Goal: Task Accomplishment & Management: Manage account settings

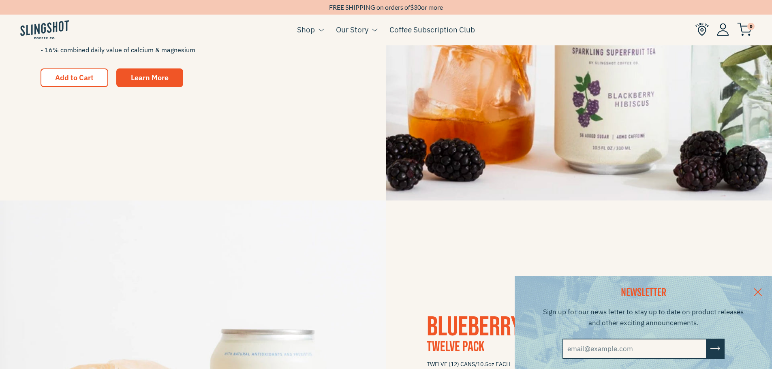
scroll to position [365, 0]
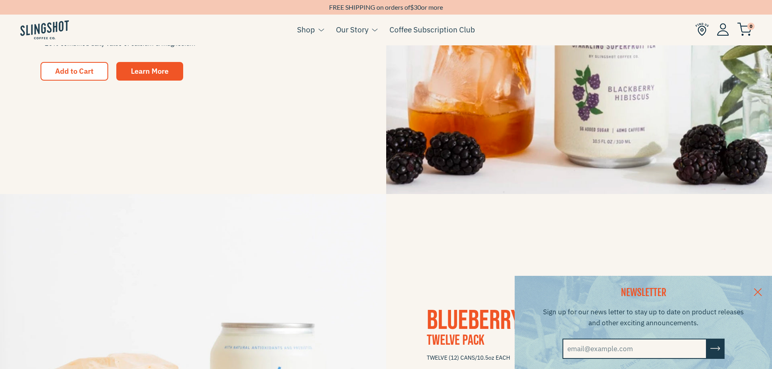
click at [766, 290] on link at bounding box center [758, 291] width 28 height 31
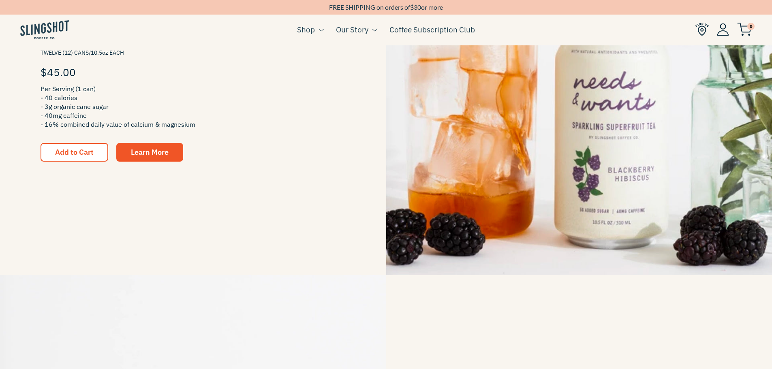
scroll to position [0, 0]
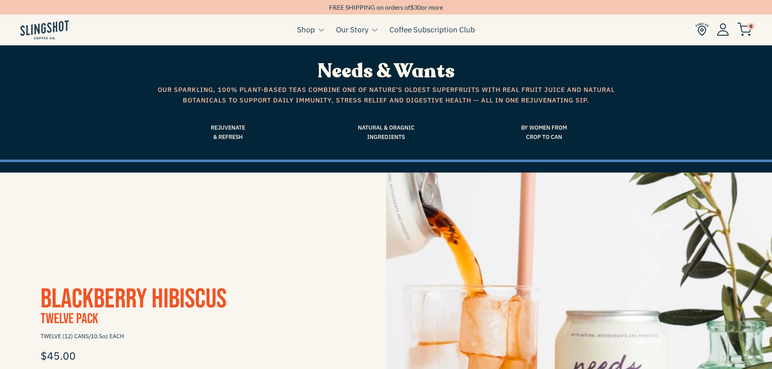
click at [415, 10] on span "30" at bounding box center [417, 7] width 7 height 8
click at [725, 32] on img at bounding box center [723, 29] width 12 height 13
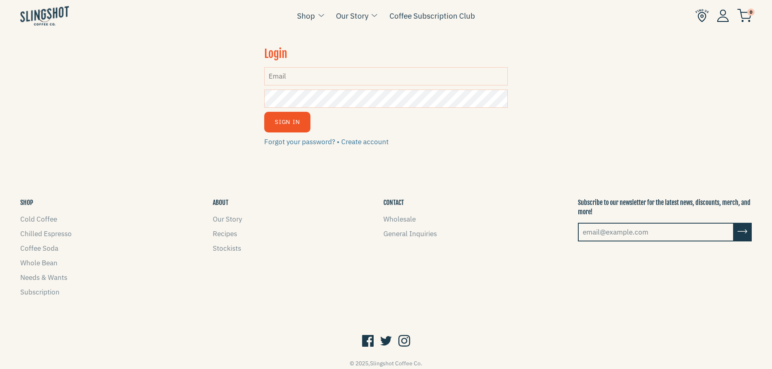
scroll to position [1, 0]
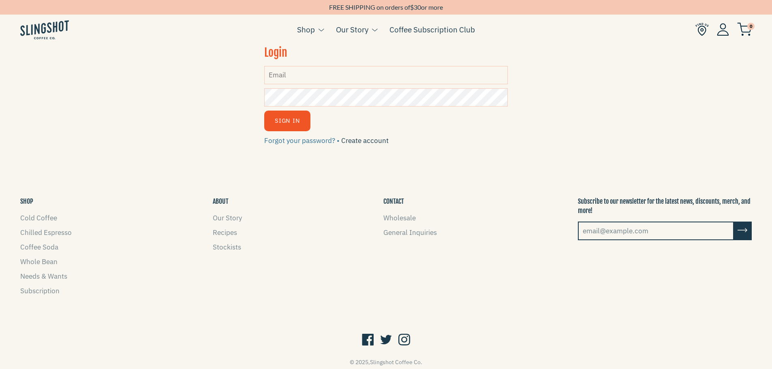
click at [363, 141] on link "Create account" at bounding box center [364, 140] width 47 height 9
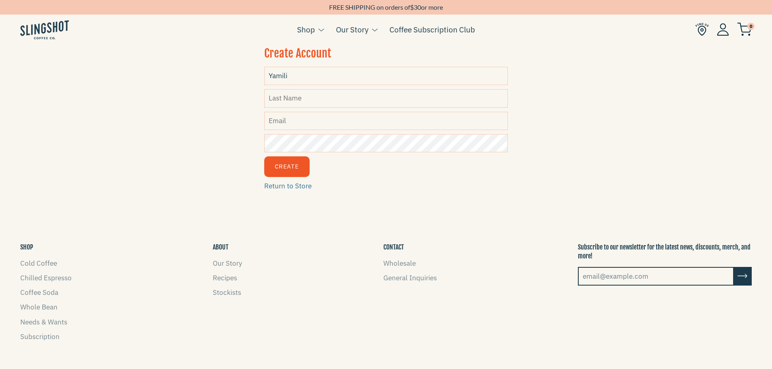
type input "Yamili"
type input "Rejon"
type input "[EMAIL_ADDRESS][DOMAIN_NAME]"
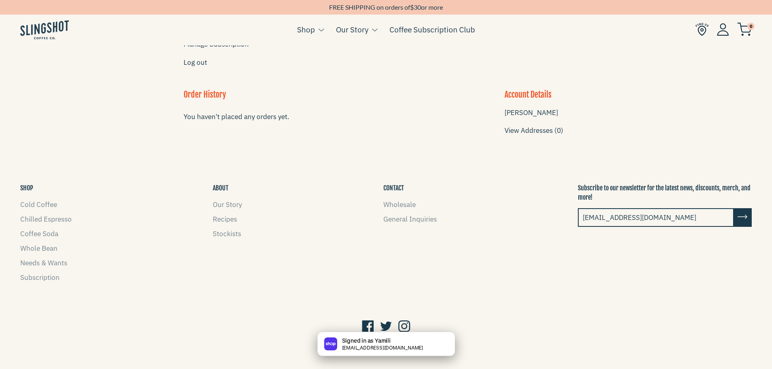
scroll to position [59, 0]
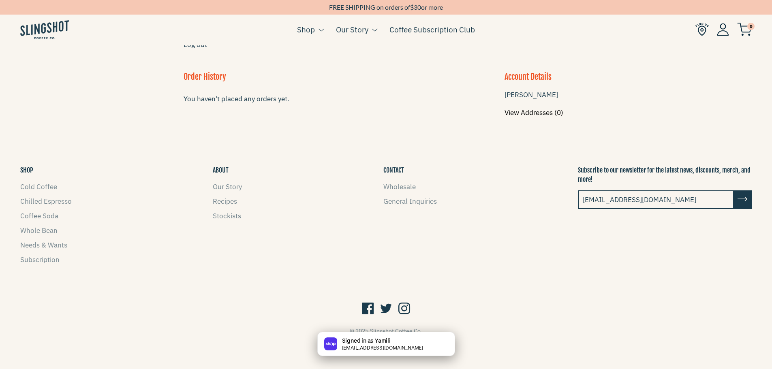
click at [527, 113] on link "View Addresses (0)" at bounding box center [534, 112] width 59 height 9
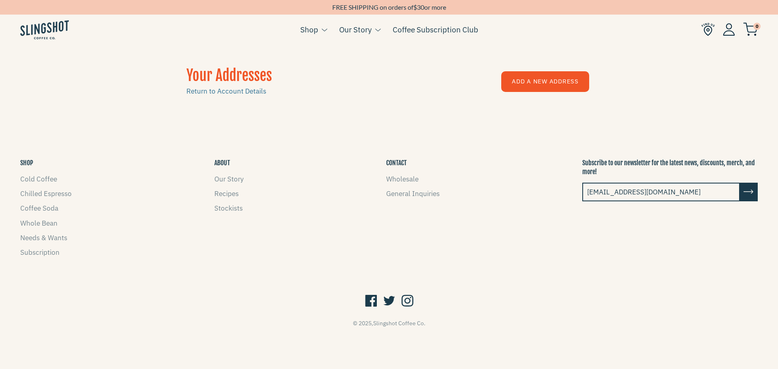
click at [535, 82] on link "Add a New Address" at bounding box center [545, 81] width 88 height 21
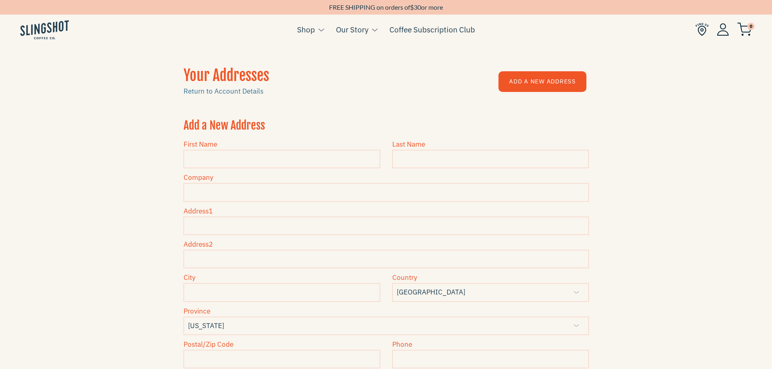
click at [252, 158] on input "First Name" at bounding box center [282, 159] width 197 height 18
type input "Yamili"
type input "Rejon"
type input "2"
type input "[STREET_ADDRESS]"
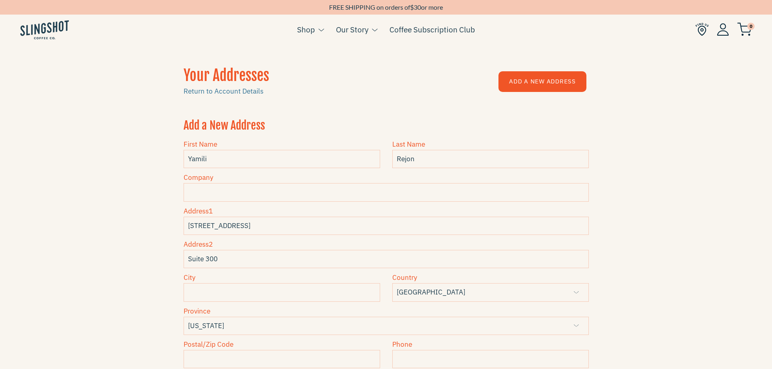
type input "Suite 300"
type input "Corona Del Mar"
select select "[US_STATE]"
type input "92627"
type input "7144761909"
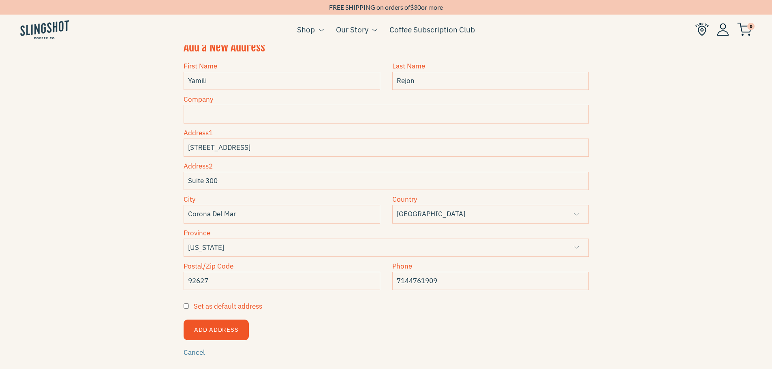
scroll to position [119, 0]
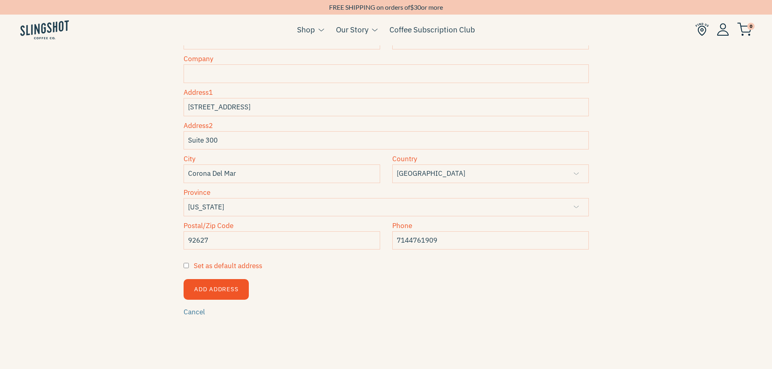
click at [186, 265] on input "Set as default address" at bounding box center [186, 265] width 5 height 5
checkbox input "true"
click at [232, 290] on button "Add Address" at bounding box center [216, 289] width 65 height 21
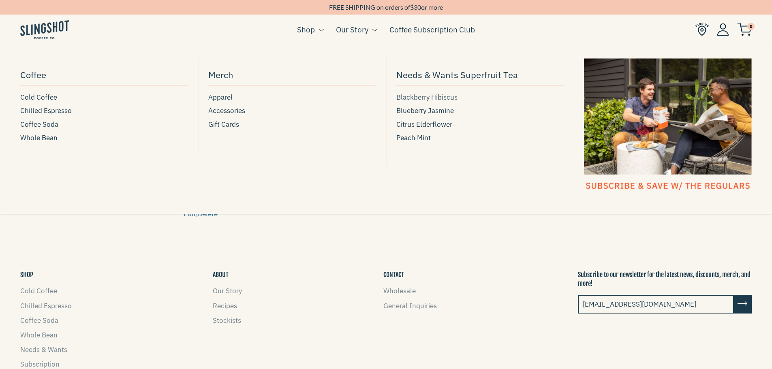
click at [430, 99] on span "Blackberry Hibiscus" at bounding box center [426, 97] width 61 height 11
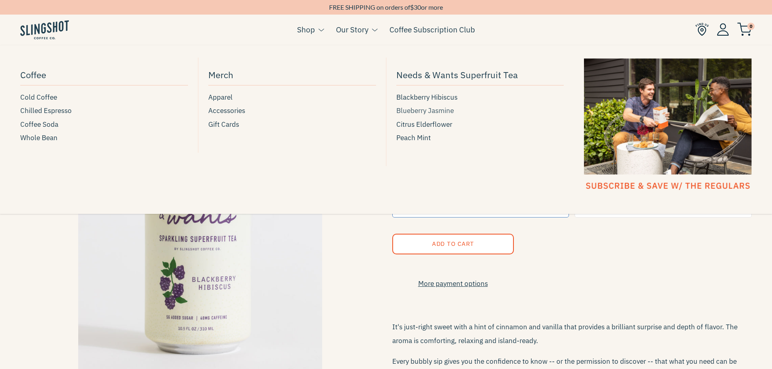
click at [436, 111] on span "Blueberry Jasmine" at bounding box center [425, 110] width 58 height 11
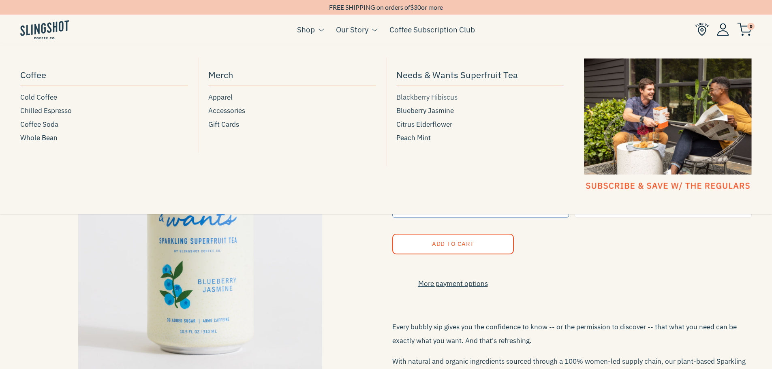
click at [436, 92] on span "Blackberry Hibiscus" at bounding box center [426, 97] width 61 height 11
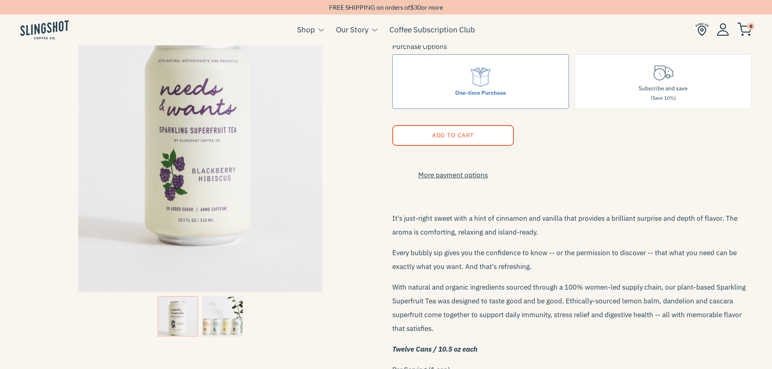
scroll to position [122, 0]
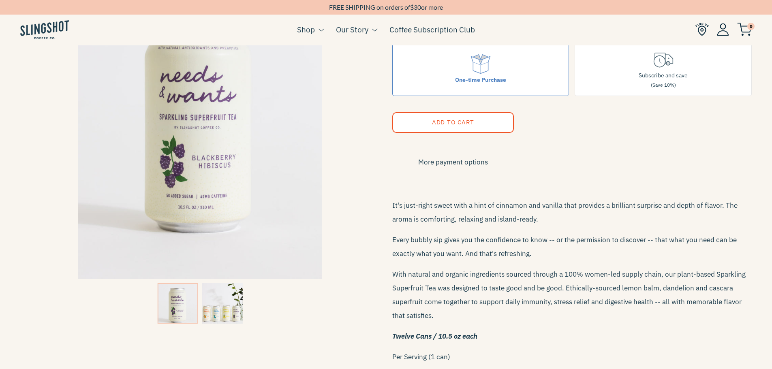
click at [210, 313] on img at bounding box center [222, 303] width 41 height 41
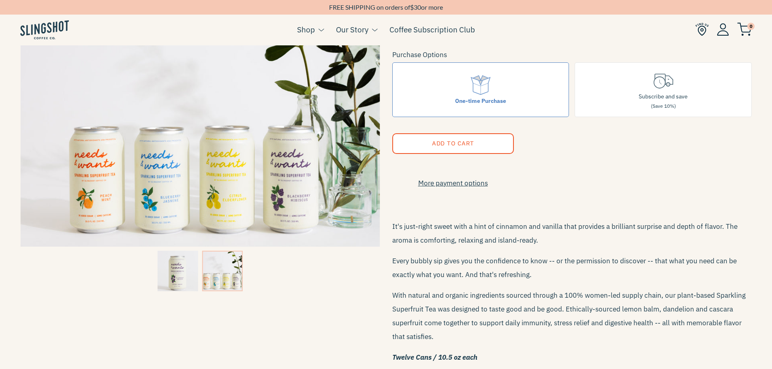
scroll to position [0, 0]
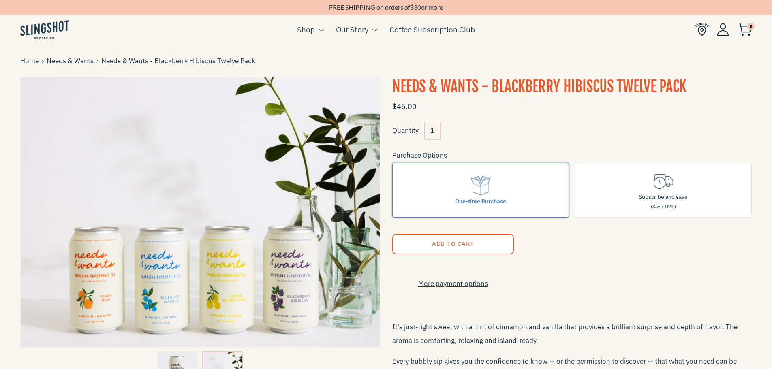
click at [481, 188] on icon at bounding box center [480, 185] width 23 height 23
click at [0, 0] on input "One-time Purchase" at bounding box center [0, 0] width 0 height 0
click at [720, 33] on img at bounding box center [723, 29] width 12 height 13
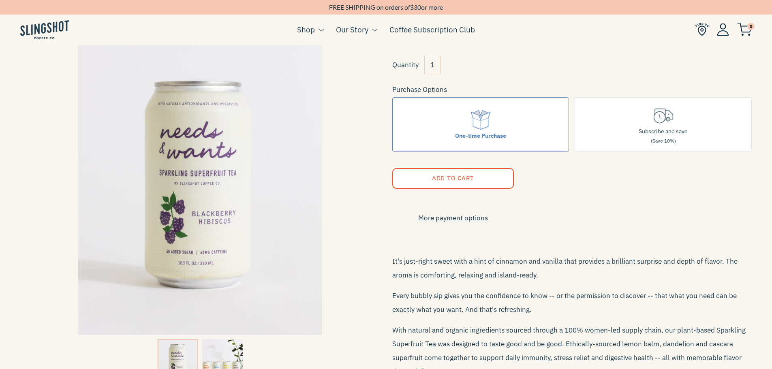
scroll to position [81, 0]
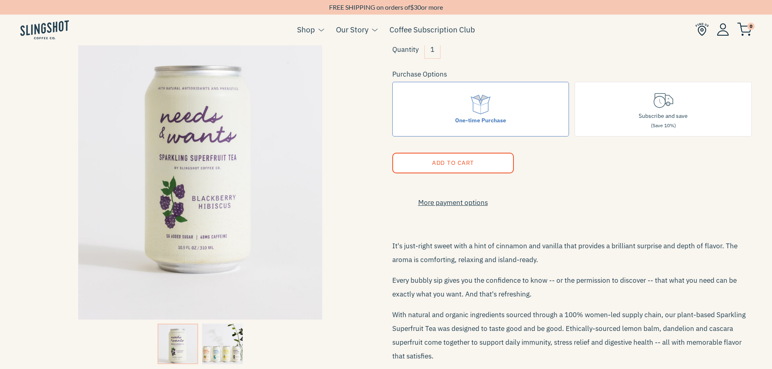
click at [469, 154] on button "Add to Cart" at bounding box center [453, 163] width 122 height 21
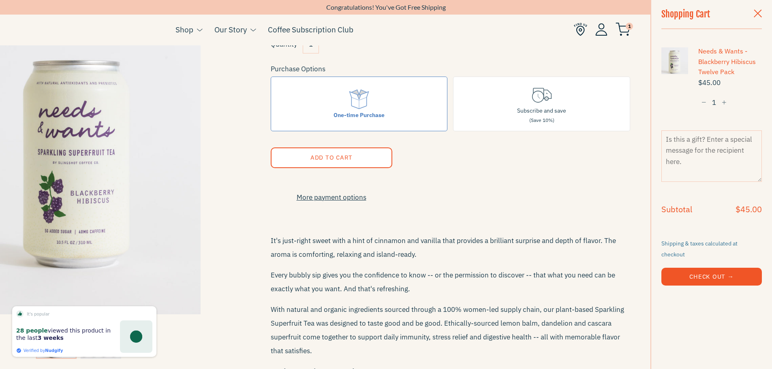
scroll to position [122, 0]
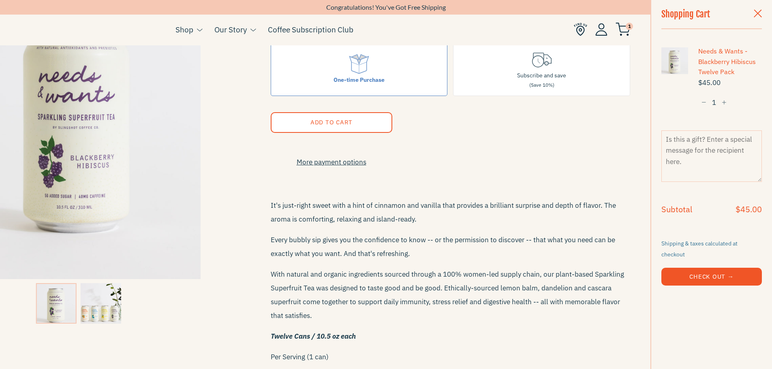
click at [736, 268] on button "Check Out →" at bounding box center [711, 277] width 101 height 18
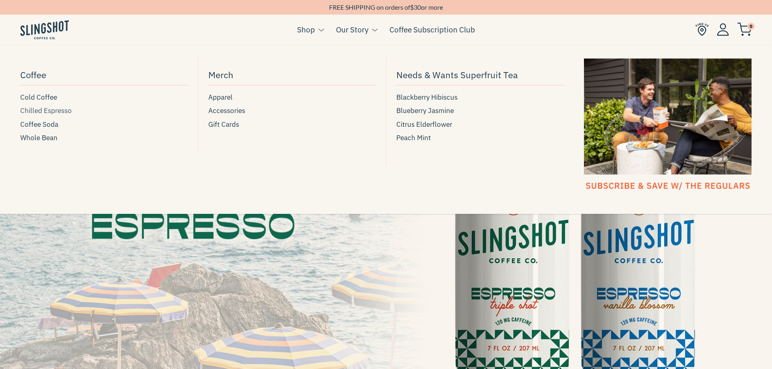
click at [60, 108] on span "Chilled Espresso" at bounding box center [45, 110] width 51 height 11
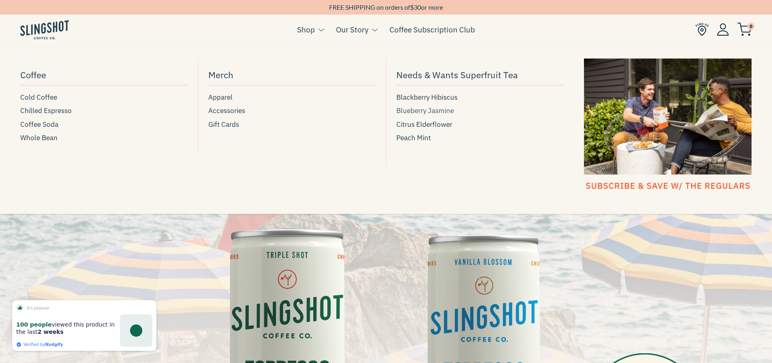
click at [431, 109] on span "Blueberry Jasmine" at bounding box center [425, 110] width 58 height 11
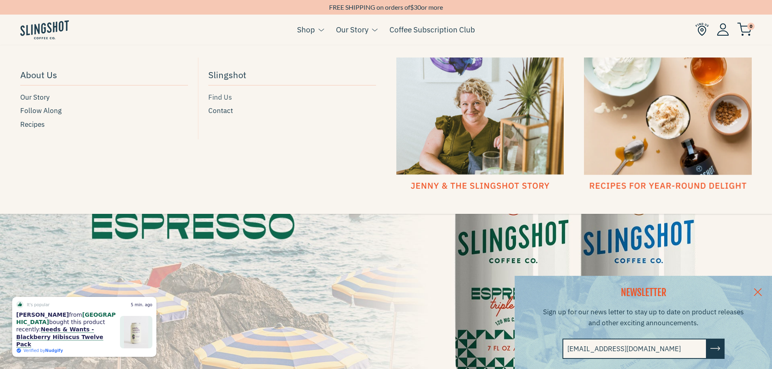
click at [223, 97] on span "Find Us" at bounding box center [220, 97] width 24 height 11
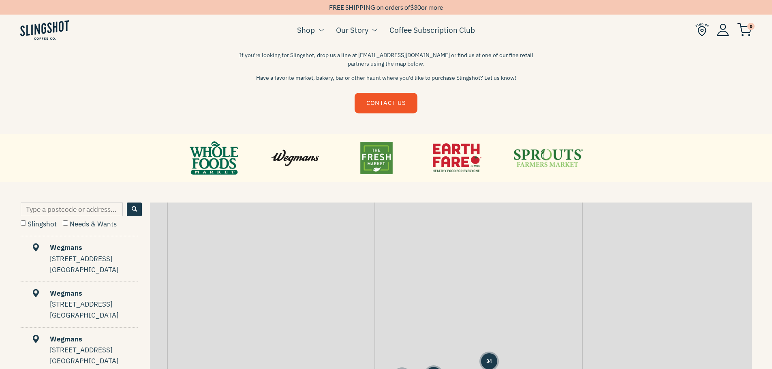
scroll to position [243, 0]
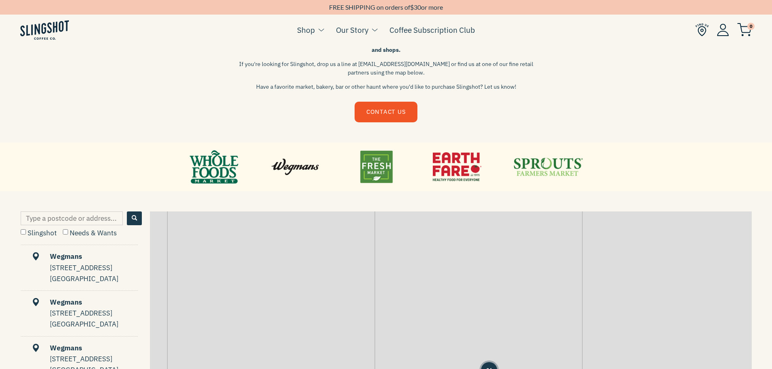
click at [547, 172] on link at bounding box center [548, 167] width 69 height 36
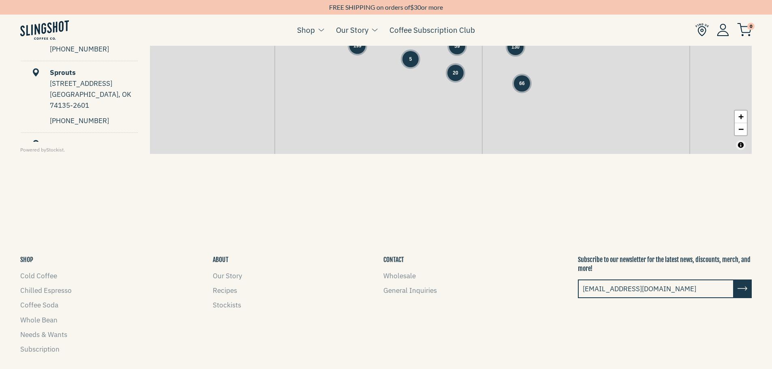
scroll to position [567, 0]
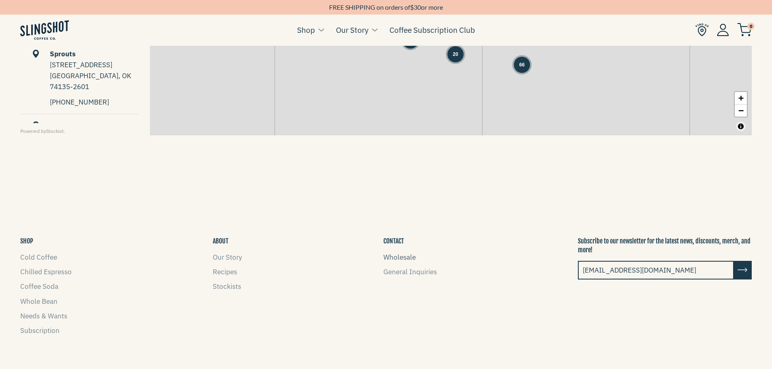
click at [398, 254] on link "Wholesale" at bounding box center [399, 257] width 32 height 9
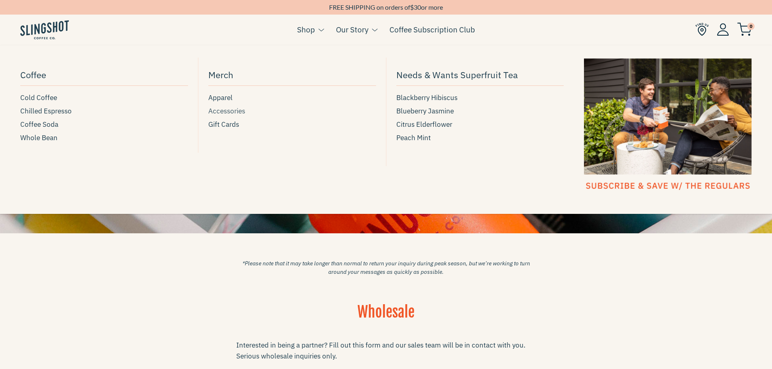
click at [227, 110] on span "Accessories" at bounding box center [226, 111] width 37 height 11
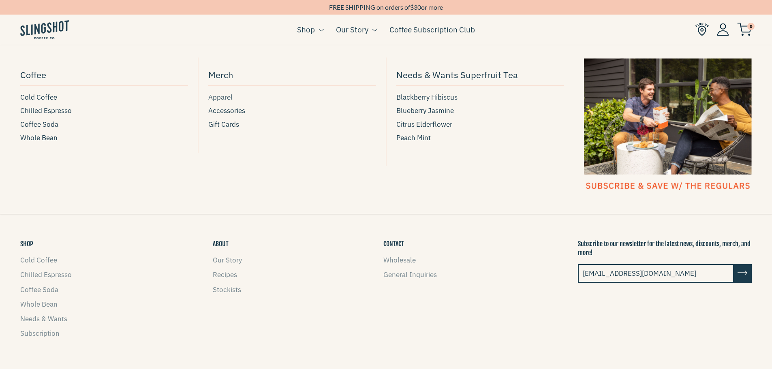
click at [217, 94] on span "Apparel" at bounding box center [220, 97] width 24 height 11
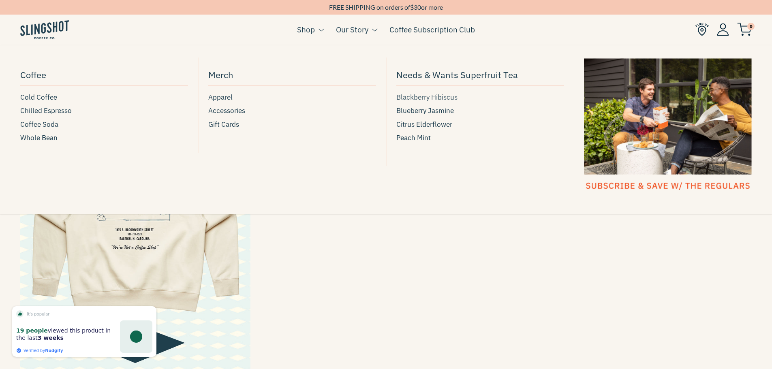
click at [428, 100] on span "Blackberry Hibiscus" at bounding box center [426, 97] width 61 height 11
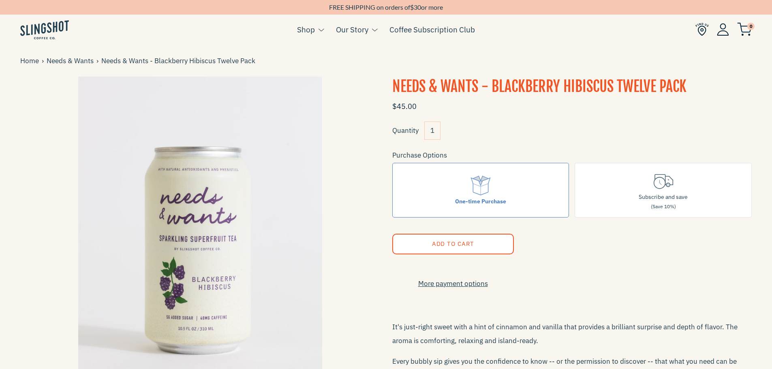
click at [411, 6] on span "$" at bounding box center [412, 7] width 4 height 8
click at [352, 5] on div "FREE SHIPPING on orders of $ 30 or more" at bounding box center [386, 7] width 772 height 8
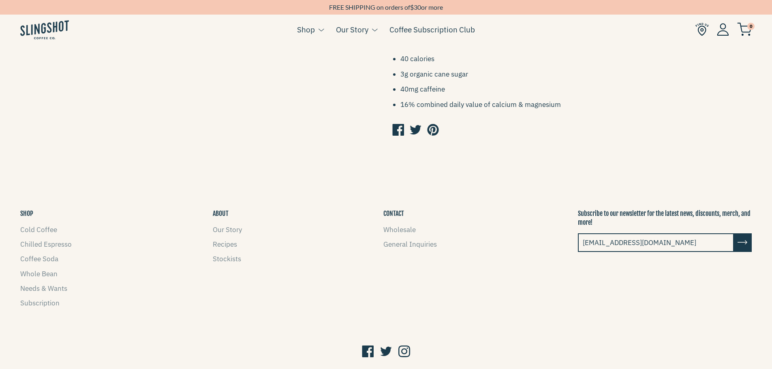
scroll to position [484, 0]
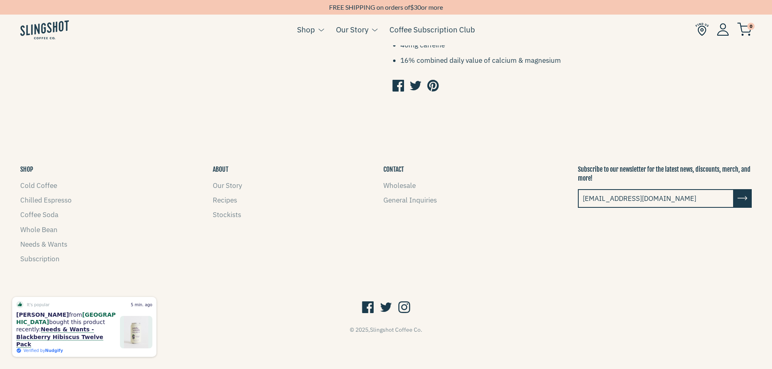
click at [412, 195] on ul "Wholesale General Inquiries" at bounding box center [409, 193] width 53 height 26
click at [410, 200] on link "General Inquiries" at bounding box center [409, 200] width 53 height 9
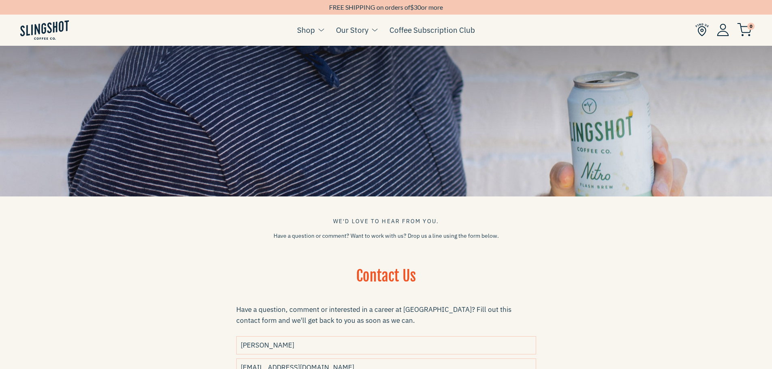
click at [704, 28] on img at bounding box center [701, 29] width 13 height 13
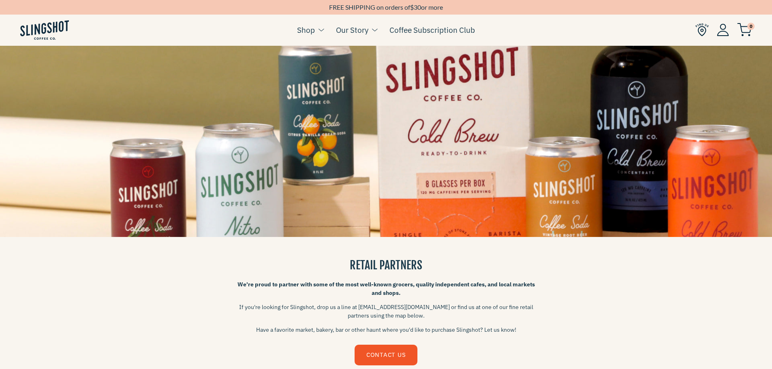
click at [725, 30] on img at bounding box center [723, 30] width 12 height 13
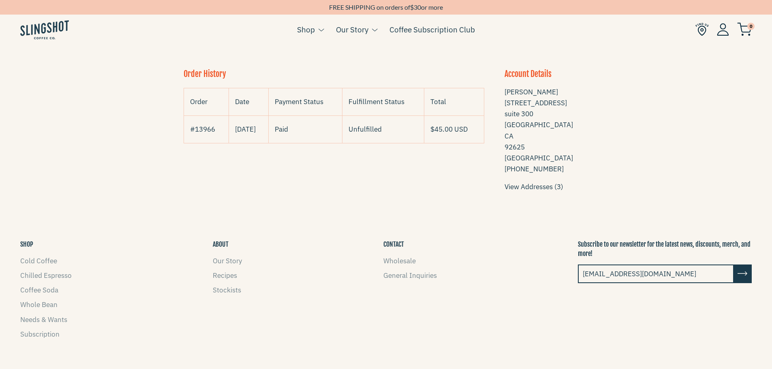
scroll to position [81, 0]
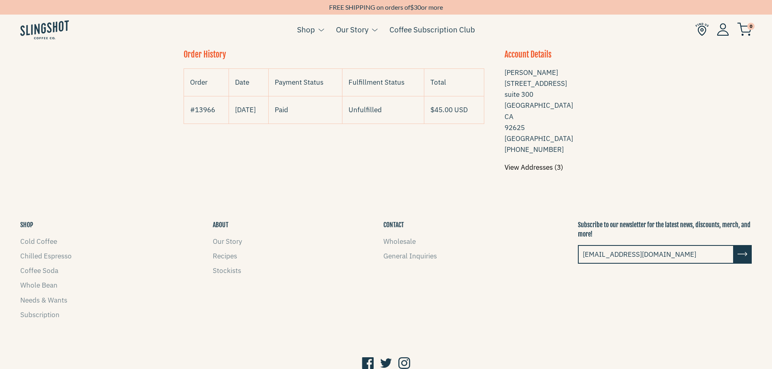
click at [538, 167] on link "View Addresses (3)" at bounding box center [534, 167] width 59 height 9
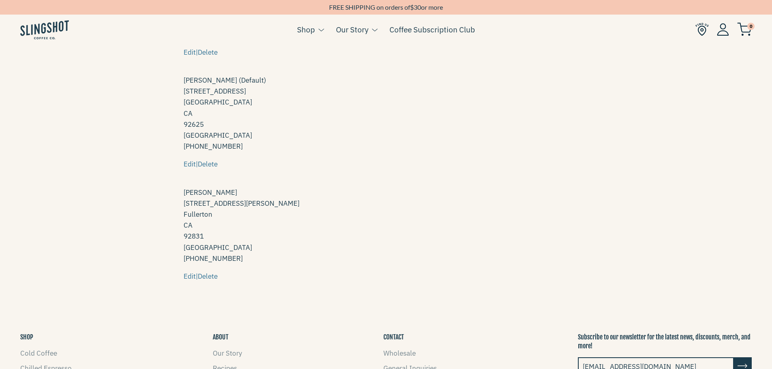
scroll to position [162, 0]
click at [213, 276] on link "Delete" at bounding box center [208, 276] width 20 height 9
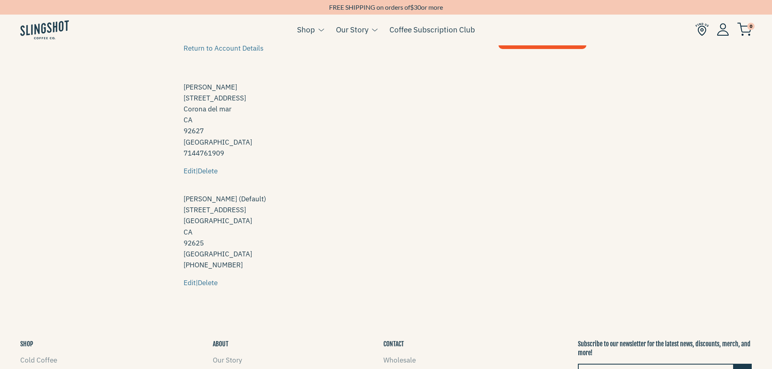
scroll to position [41, 0]
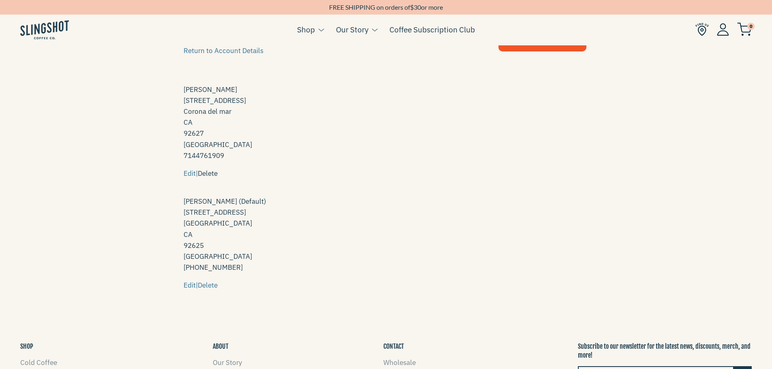
click at [212, 172] on link "Delete" at bounding box center [208, 173] width 20 height 9
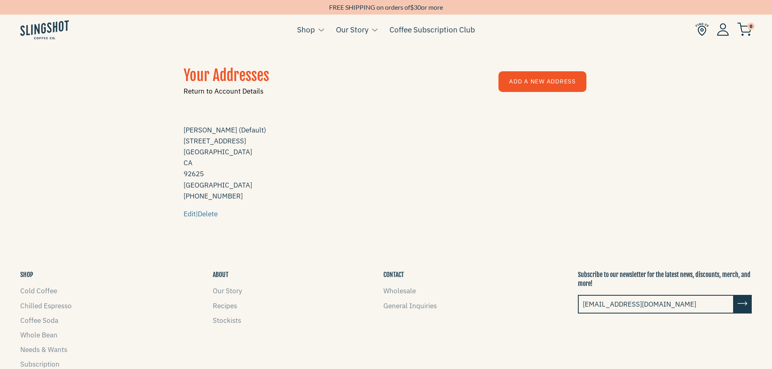
click at [223, 93] on link "Return to Account Details" at bounding box center [319, 91] width 270 height 11
